Goal: Transaction & Acquisition: Obtain resource

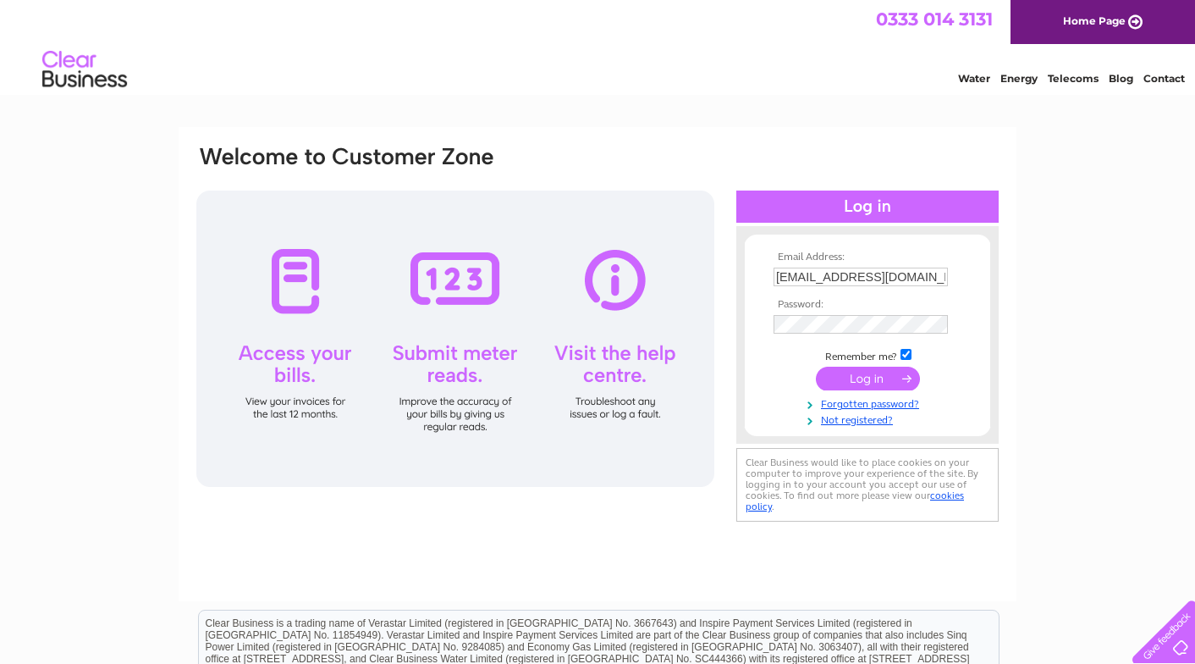
click at [804, 278] on input "rdove@dovedavies.com" at bounding box center [861, 276] width 174 height 19
type input "accounts@dovedavies.com"
click at [1109, 85] on div "Email Address: accounts@dovedavies.com Password:" at bounding box center [1121, 76] width 25 height 17
click at [816, 368] on input "submit" at bounding box center [868, 380] width 104 height 24
click at [840, 389] on input "submit" at bounding box center [868, 379] width 104 height 24
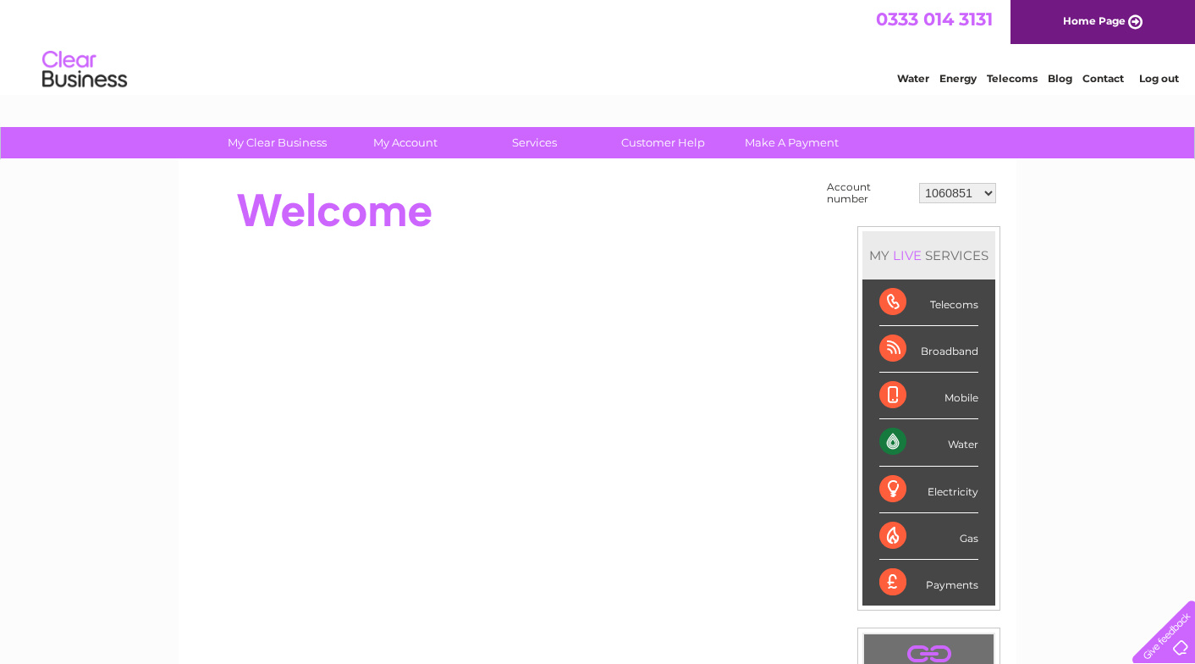
click at [987, 190] on select "1060851 1149958 30267066" at bounding box center [957, 193] width 77 height 20
select select "30267066"
click at [919, 183] on select "1060851 1149958 30267066" at bounding box center [957, 193] width 77 height 20
click at [948, 444] on div "Water" at bounding box center [929, 442] width 99 height 47
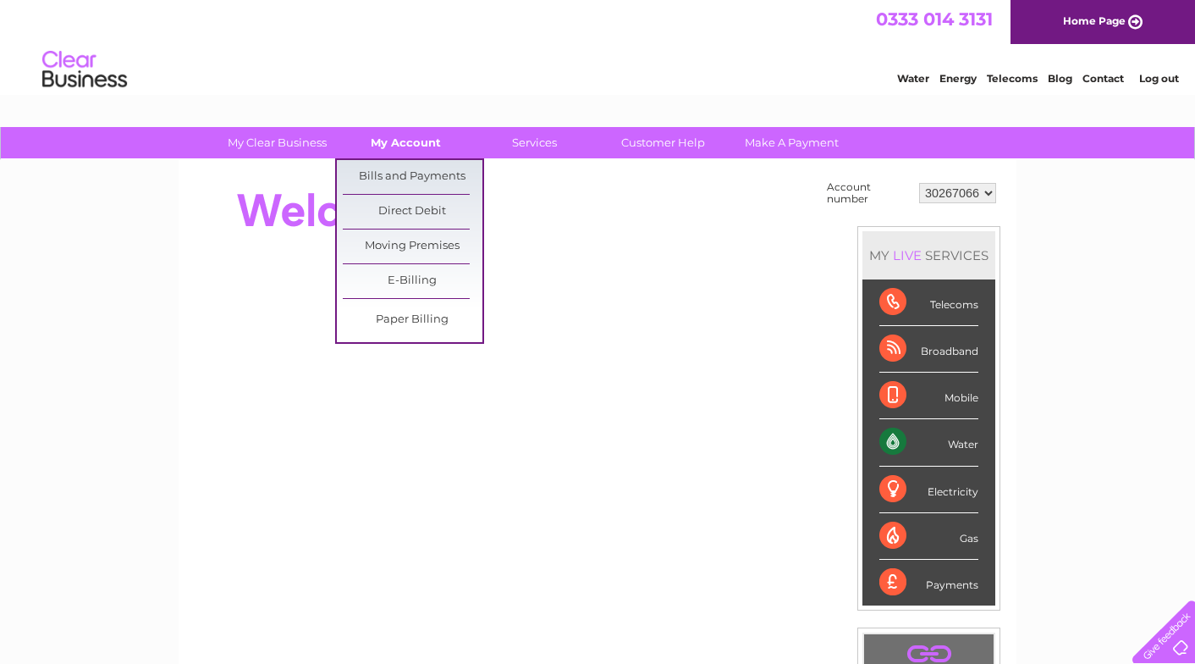
click at [426, 133] on link "My Account" at bounding box center [406, 142] width 140 height 31
click at [405, 175] on link "Bills and Payments" at bounding box center [413, 177] width 140 height 34
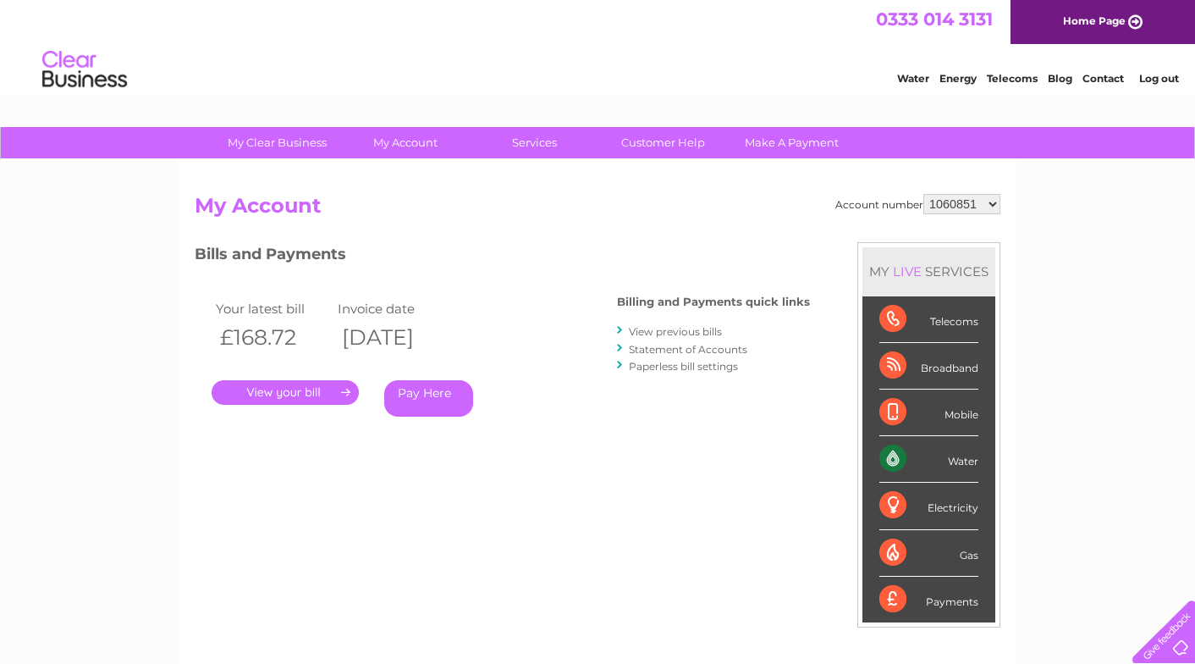
click at [276, 392] on link "." at bounding box center [285, 392] width 147 height 25
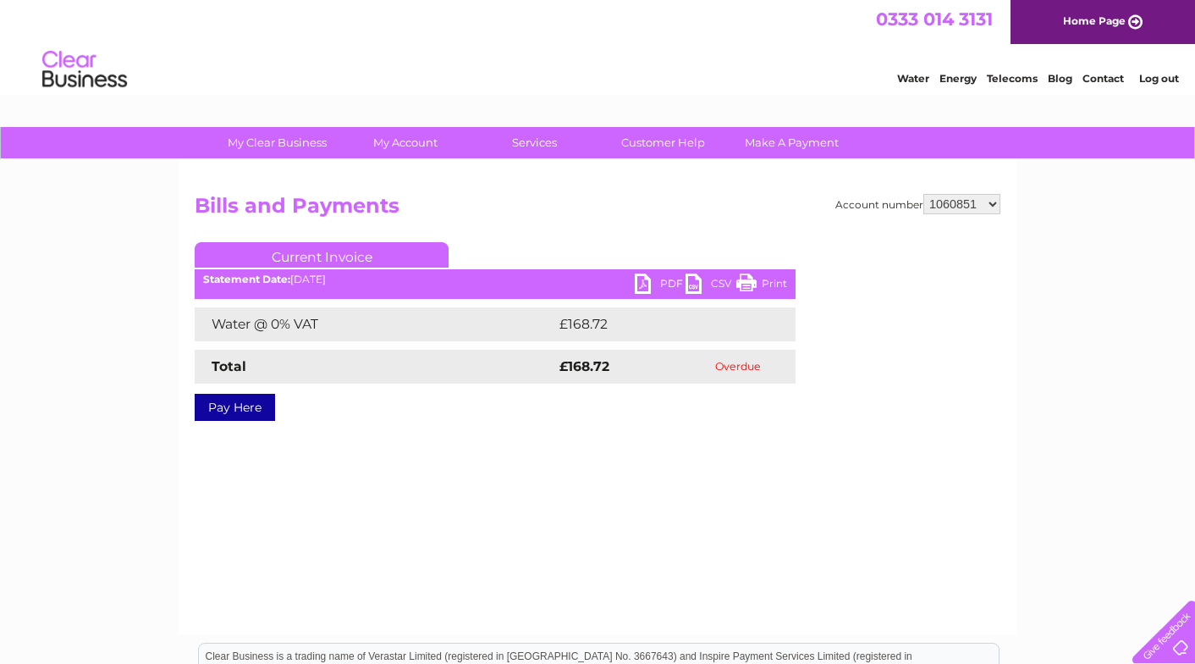
click at [673, 278] on link "PDF" at bounding box center [660, 285] width 51 height 25
click at [991, 202] on select "1060851 1149958 30267066" at bounding box center [962, 204] width 77 height 20
click at [924, 194] on select "1060851 1149958 30267066" at bounding box center [962, 204] width 77 height 20
click at [666, 288] on link "PDF" at bounding box center [660, 285] width 51 height 25
click at [674, 285] on link "PDF" at bounding box center [660, 285] width 51 height 25
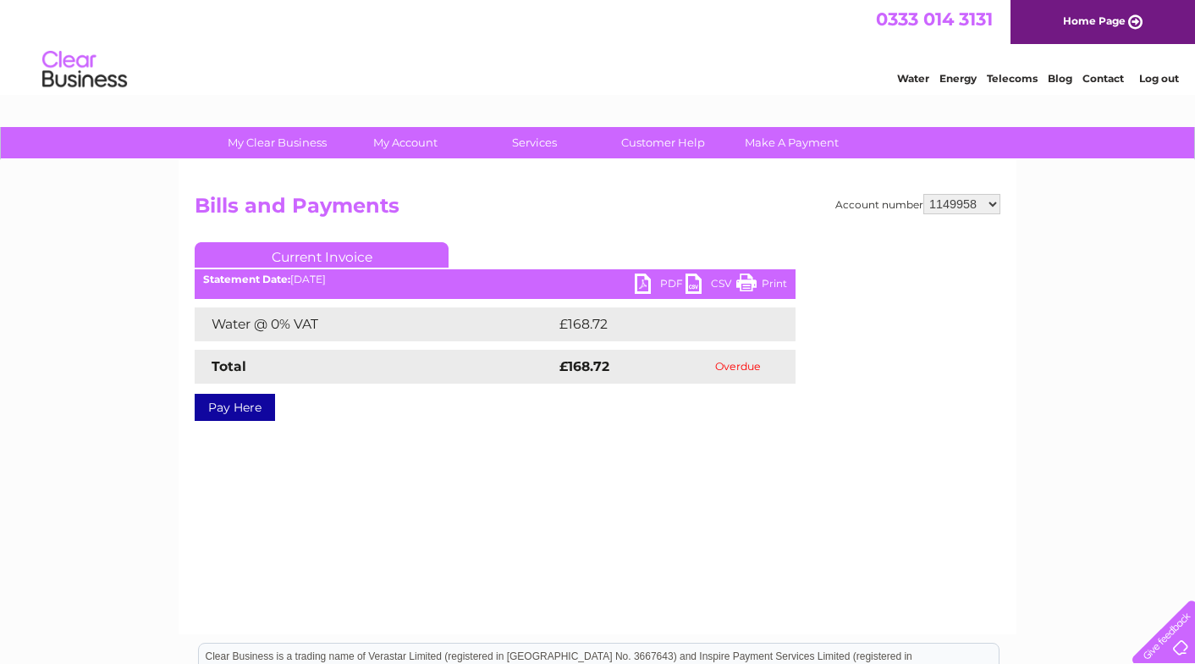
click at [641, 283] on link "PDF" at bounding box center [660, 285] width 51 height 25
click at [660, 278] on link "PDF" at bounding box center [660, 285] width 51 height 25
click at [987, 204] on select "1060851 1149958 30267066" at bounding box center [962, 204] width 77 height 20
click at [662, 279] on link "PDF" at bounding box center [660, 285] width 51 height 25
click at [987, 206] on select "1060851 1149958 30267066" at bounding box center [962, 204] width 77 height 20
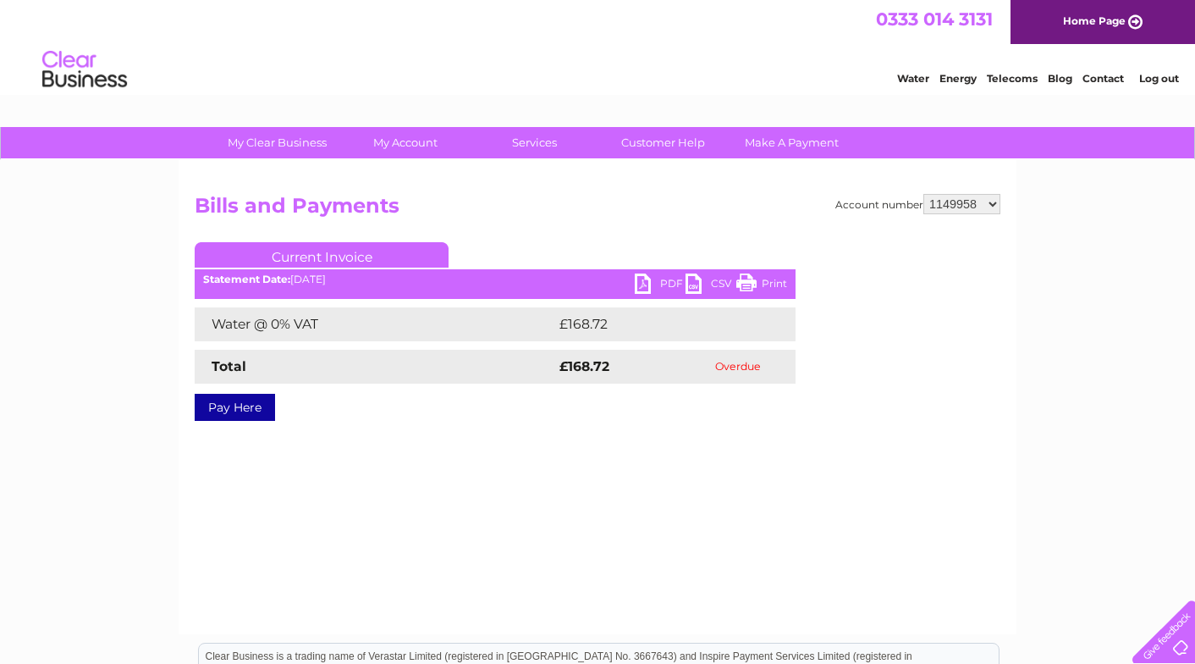
select select "30267066"
click at [924, 194] on select "1060851 1149958 30267066" at bounding box center [962, 204] width 77 height 20
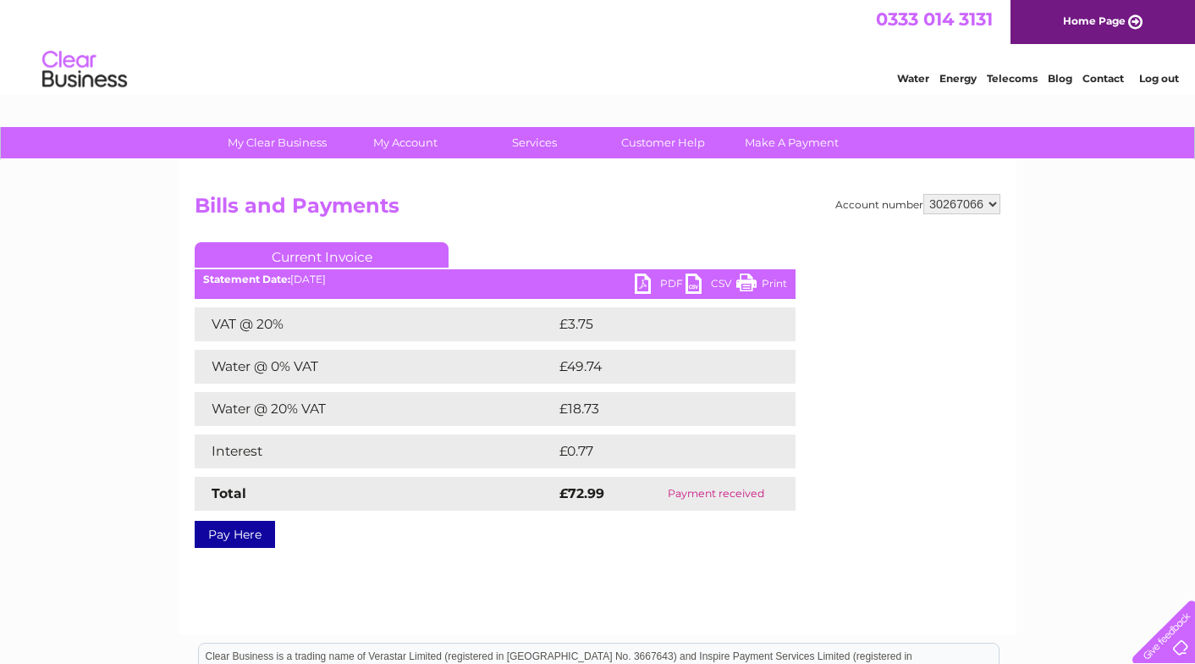
click at [659, 281] on link "PDF" at bounding box center [660, 285] width 51 height 25
